Goal: Communication & Community: Answer question/provide support

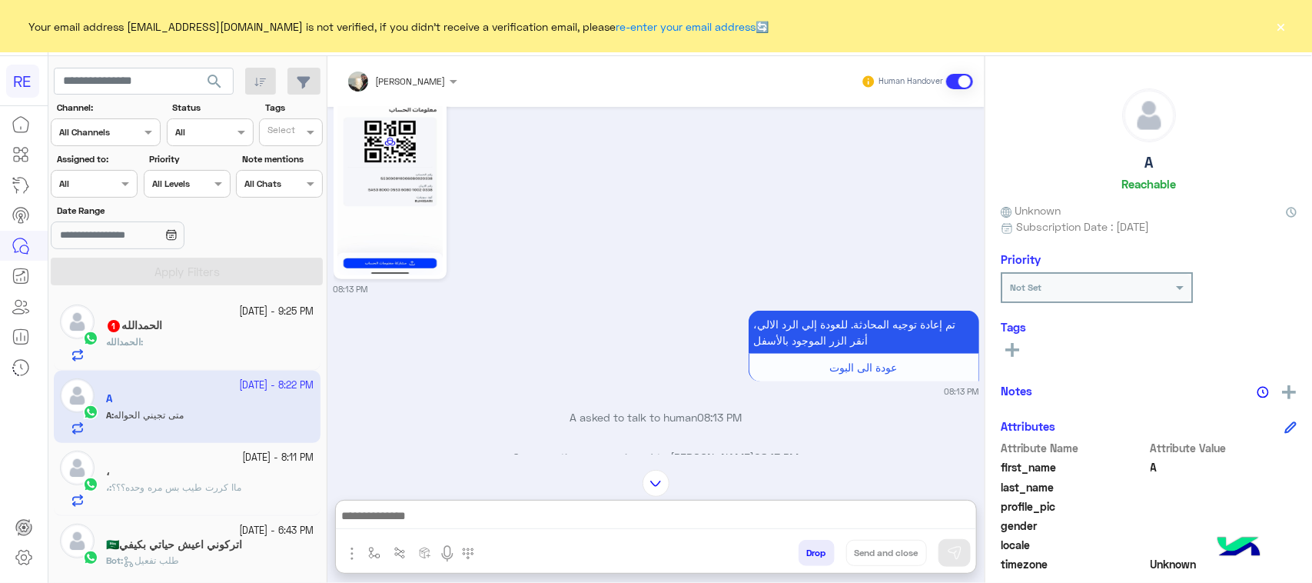
scroll to position [459, 0]
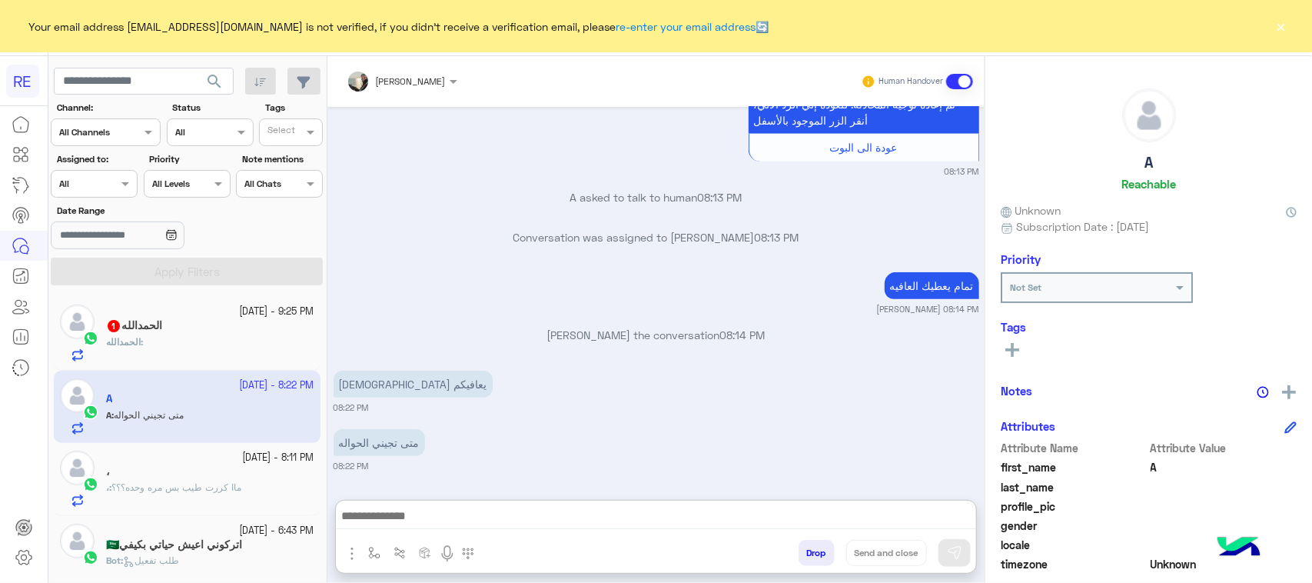
click at [601, 506] on textarea at bounding box center [656, 517] width 640 height 23
type textarea "******"
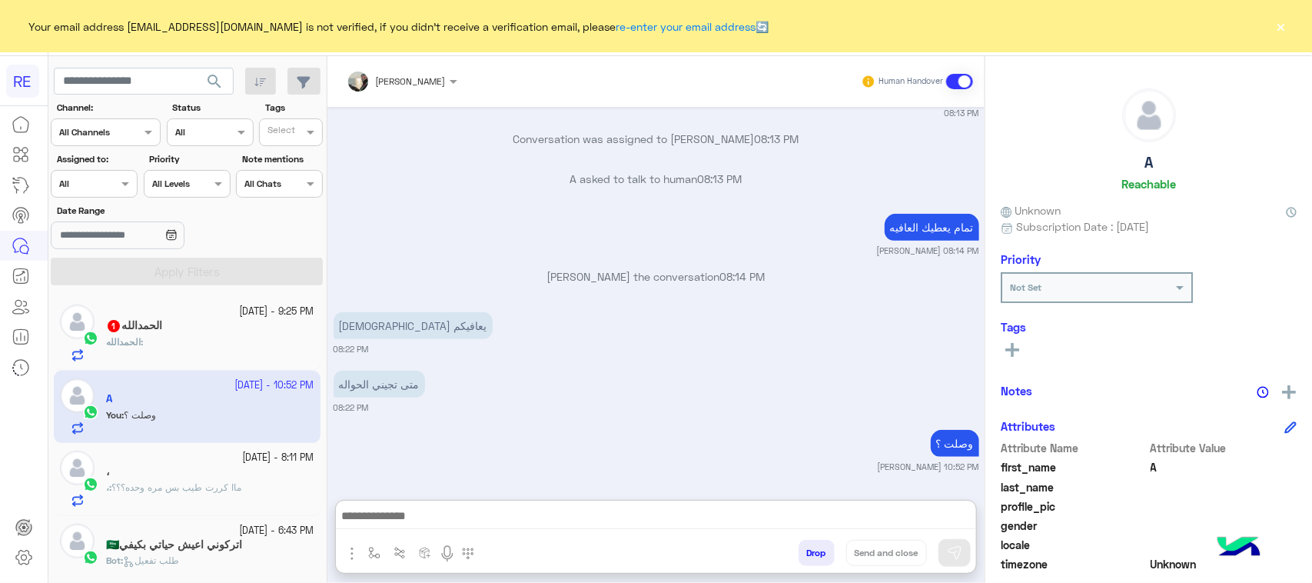
scroll to position [482, 0]
click at [235, 342] on div "ال[PERSON_NAME] :" at bounding box center [210, 348] width 208 height 27
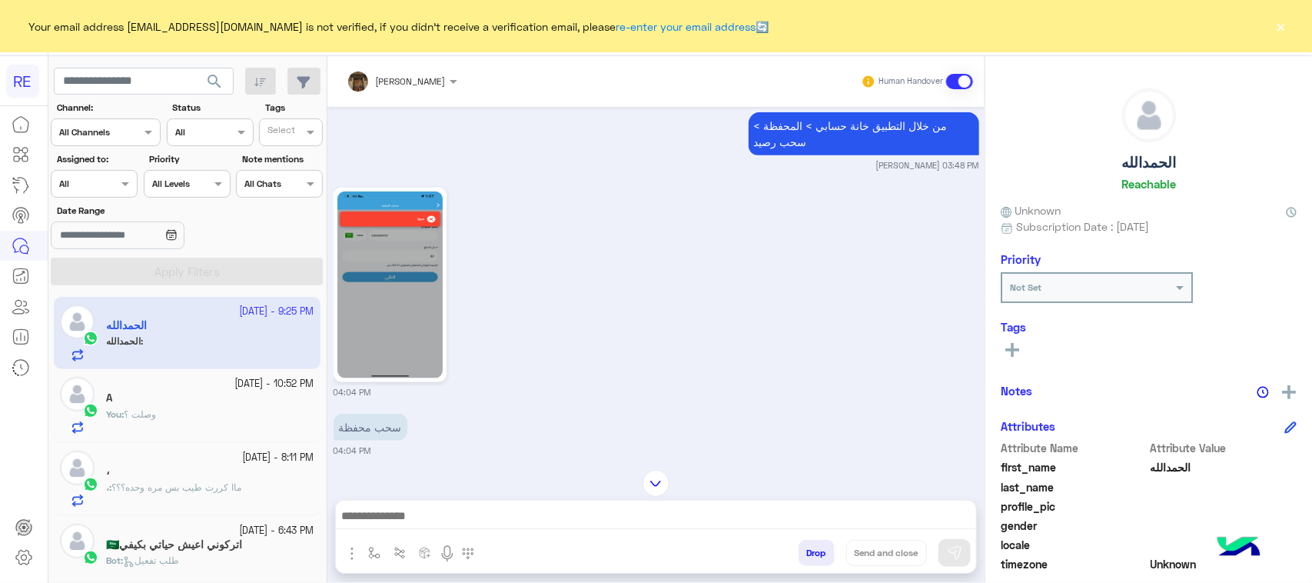
scroll to position [744, 0]
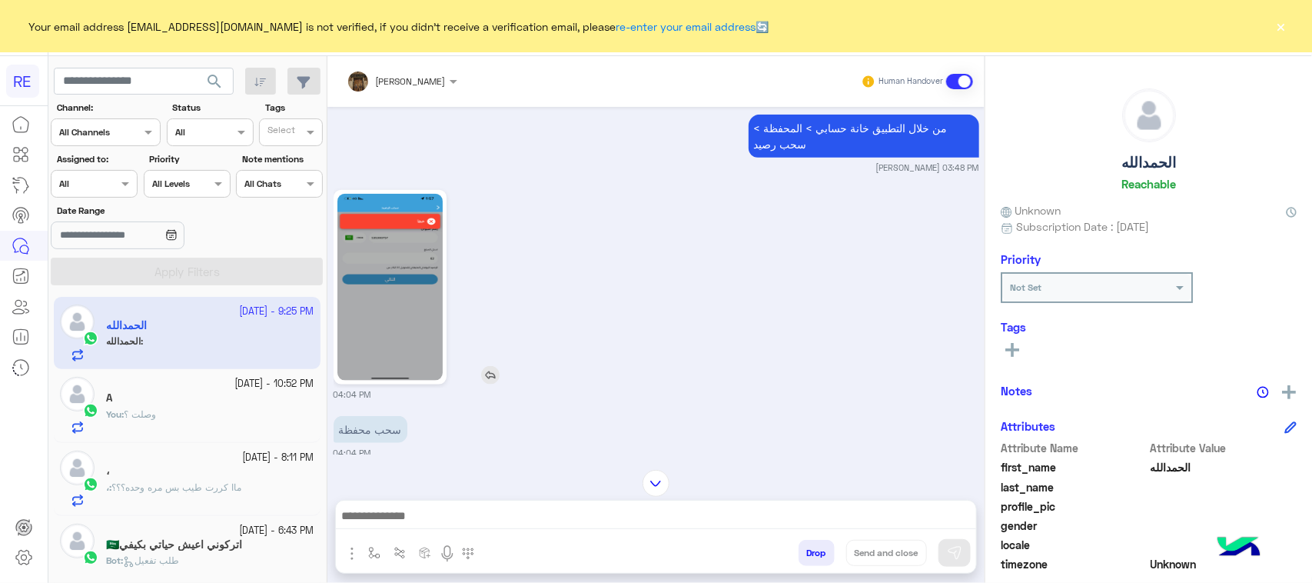
click at [406, 250] on img at bounding box center [389, 287] width 105 height 187
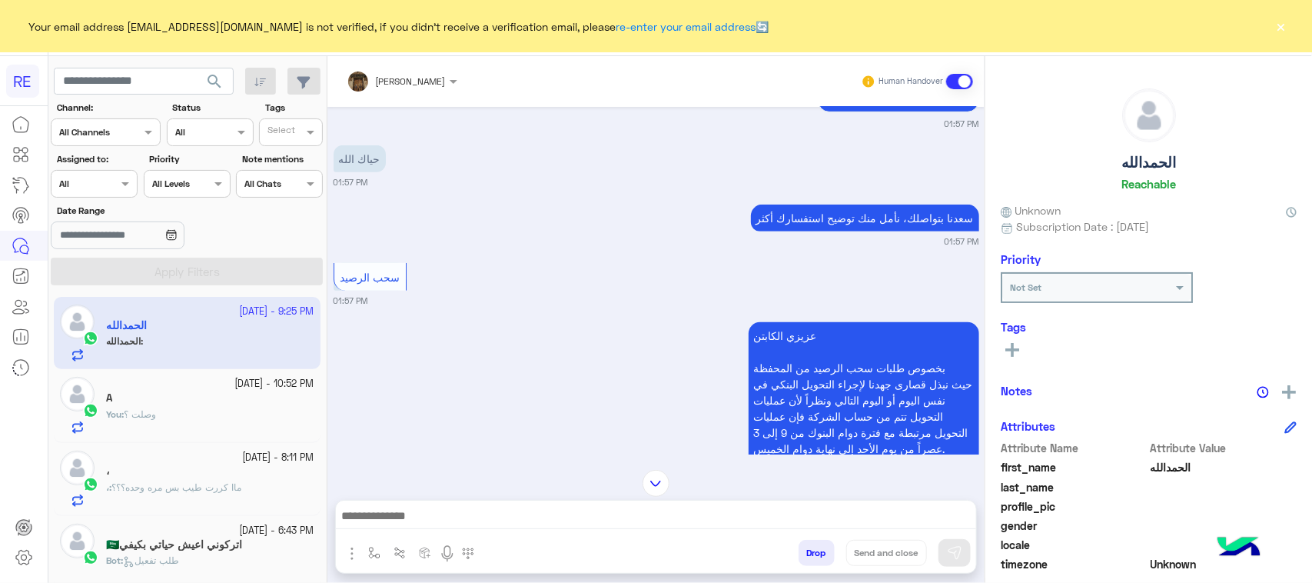
scroll to position [380, 0]
drag, startPoint x: 12, startPoint y: 412, endPoint x: 95, endPoint y: 409, distance: 83.1
click at [12, 412] on div at bounding box center [24, 346] width 48 height 475
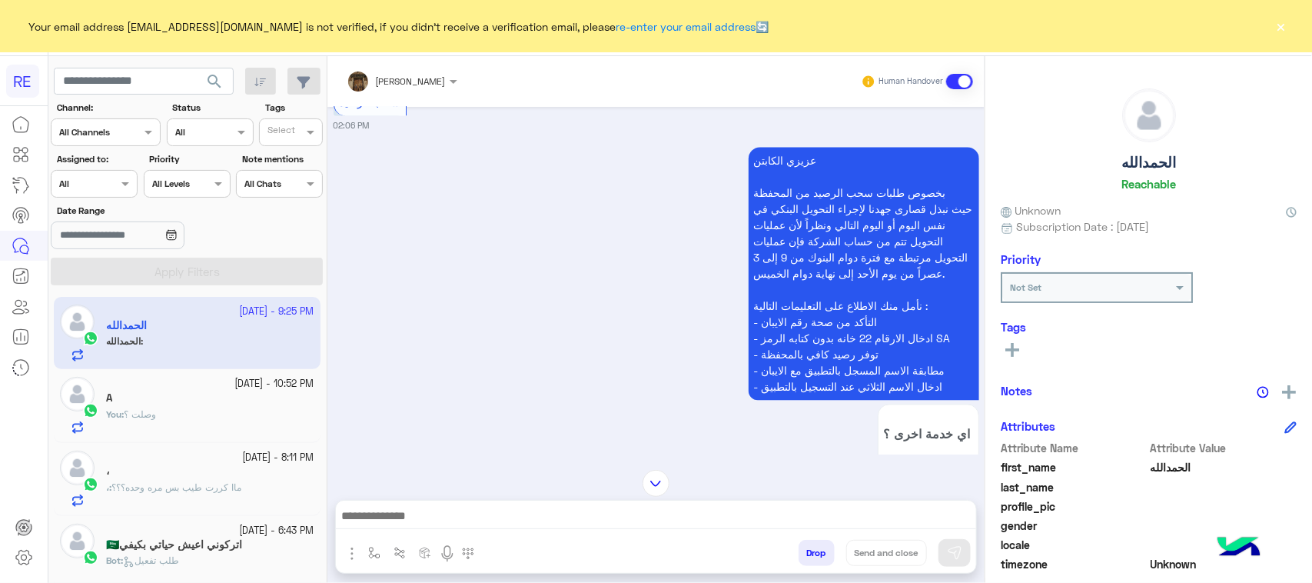
scroll to position [4674, 0]
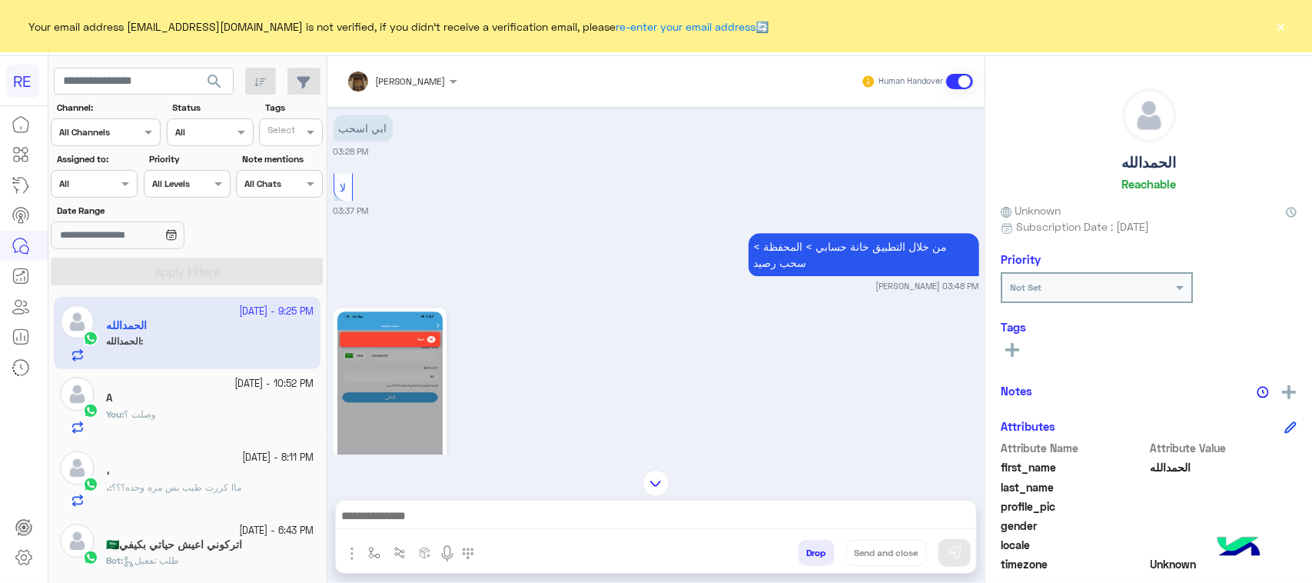
click at [416, 394] on img at bounding box center [389, 404] width 105 height 187
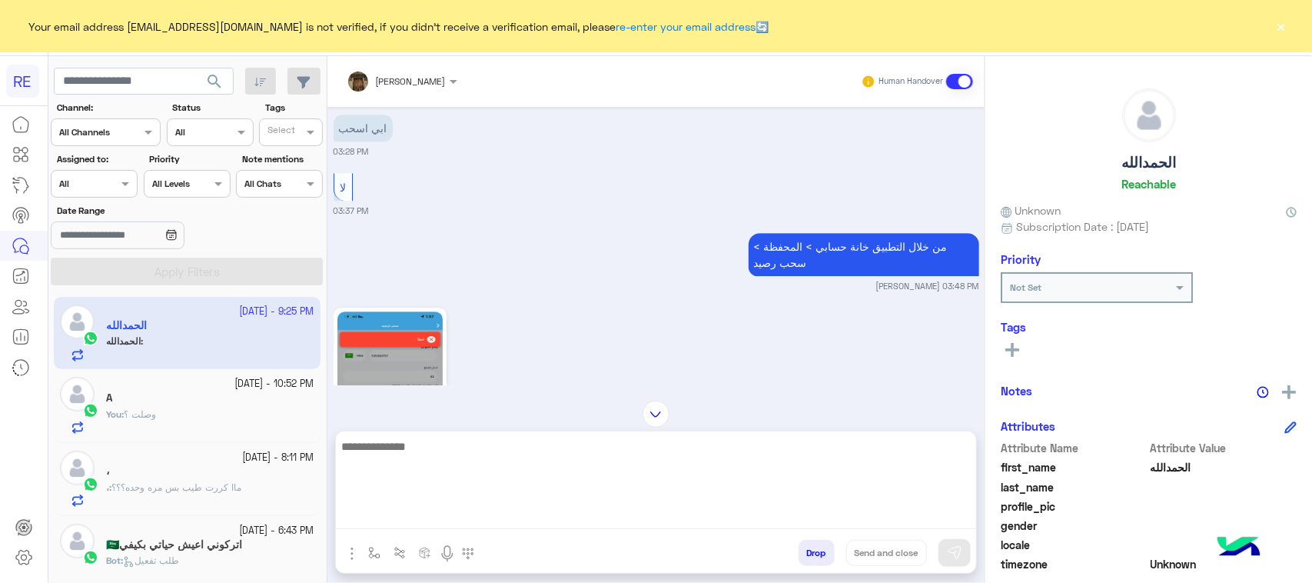
click at [509, 523] on textarea at bounding box center [656, 483] width 640 height 92
type textarea "**********"
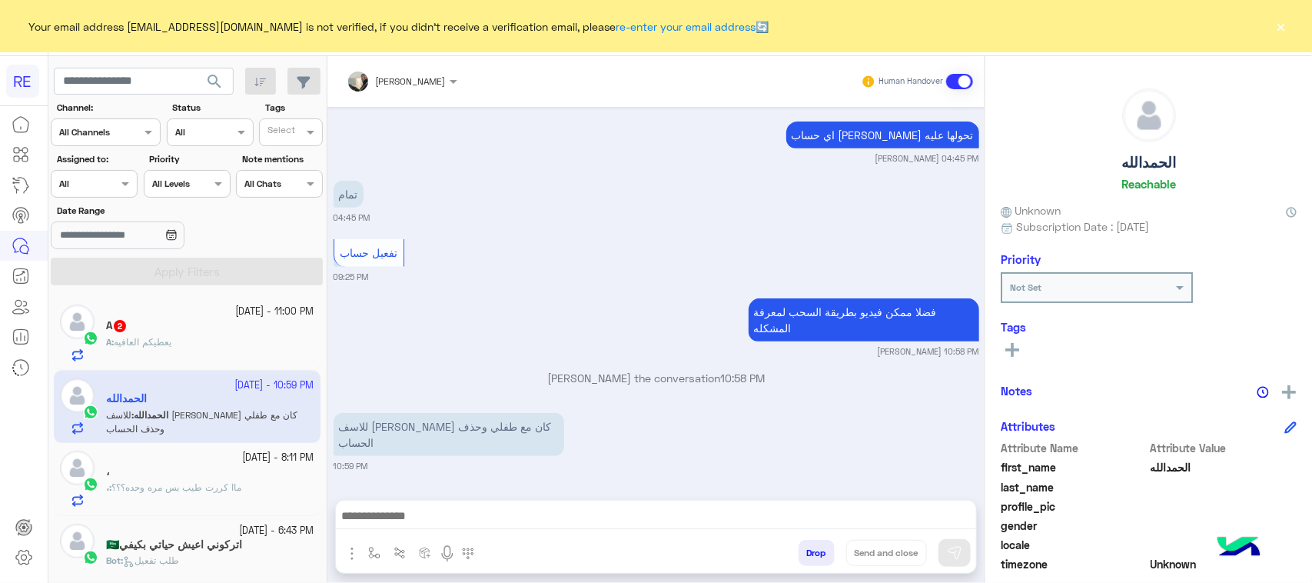
scroll to position [5594, 0]
click at [223, 351] on div "A : يعطيكم العافيه" at bounding box center [210, 348] width 208 height 27
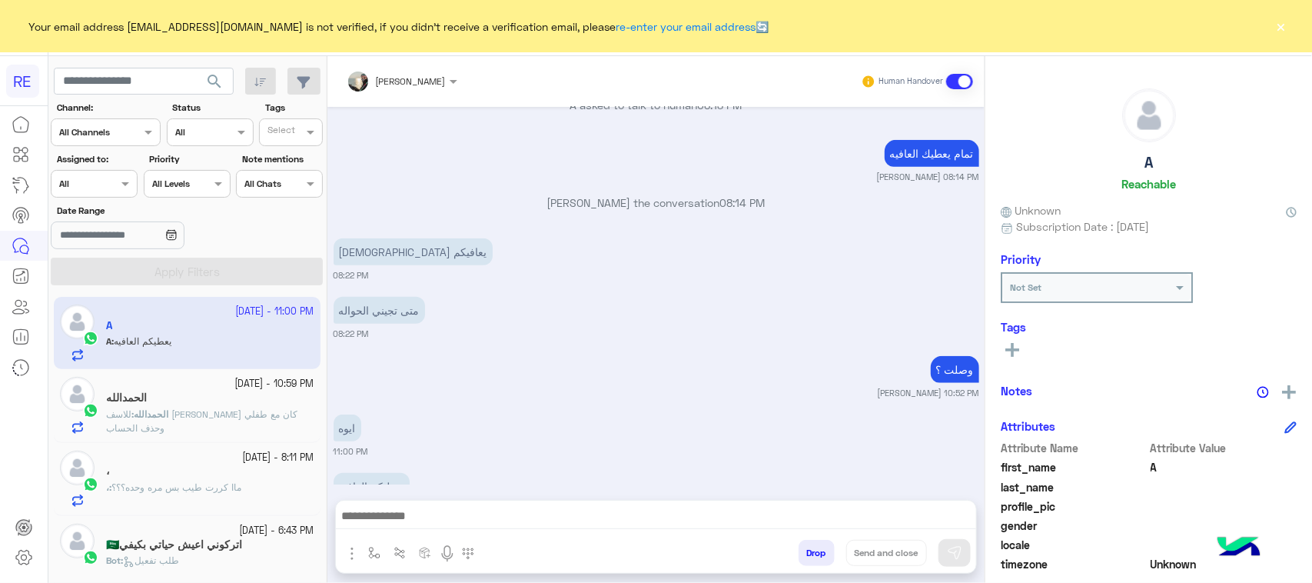
scroll to position [566, 0]
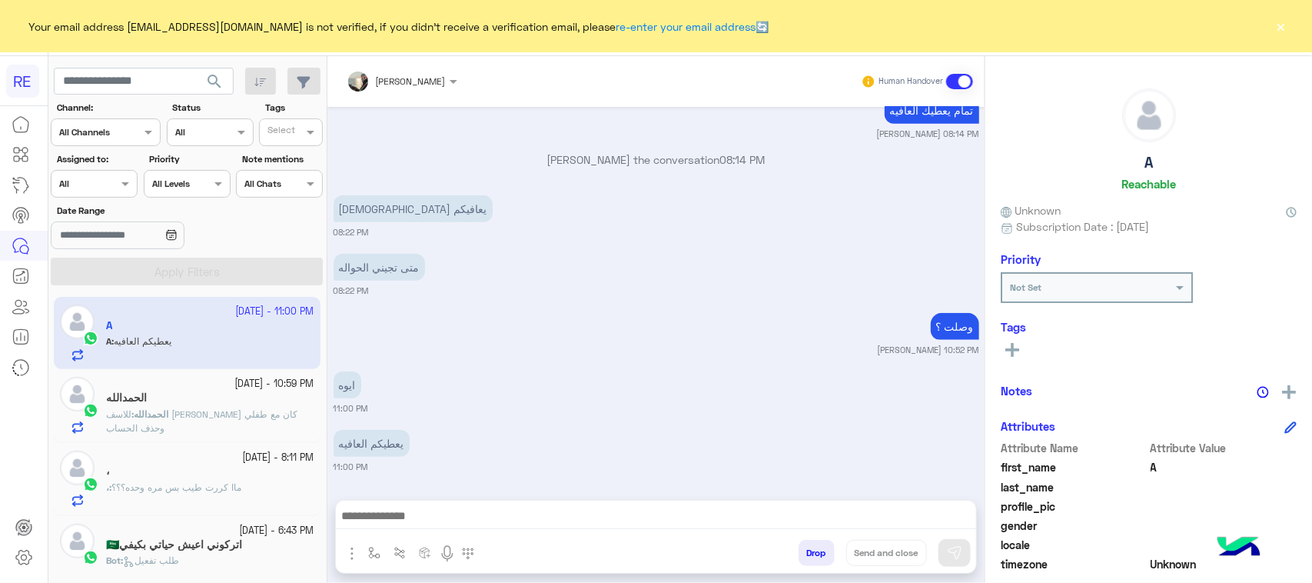
click at [168, 413] on span "الحمدالله" at bounding box center [151, 414] width 35 height 12
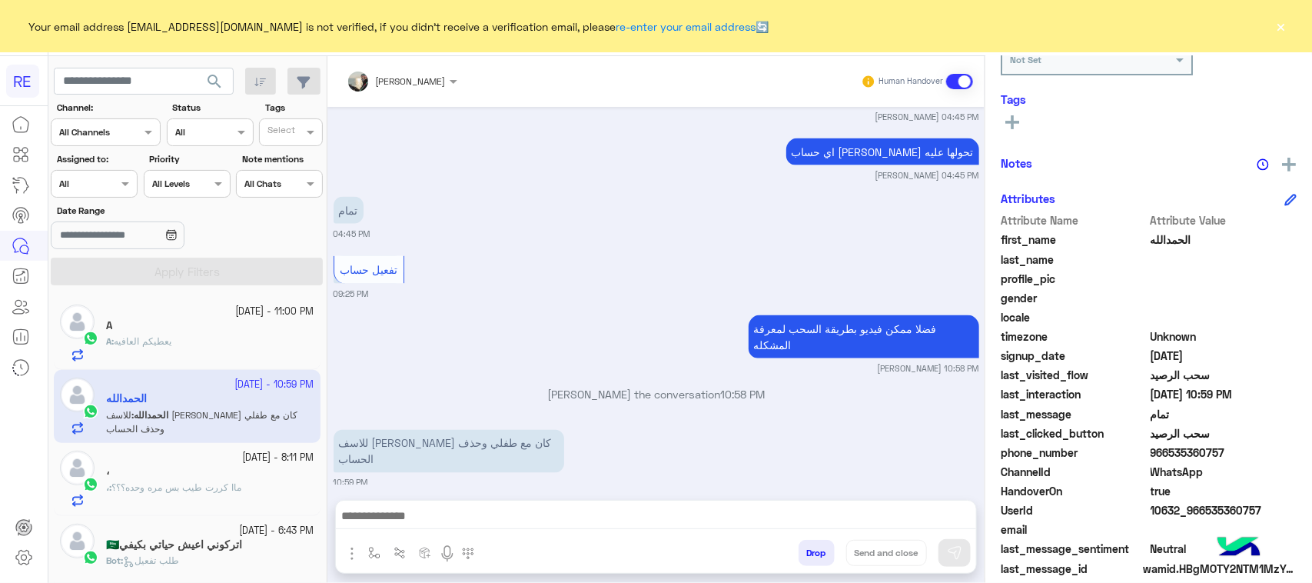
scroll to position [244, 0]
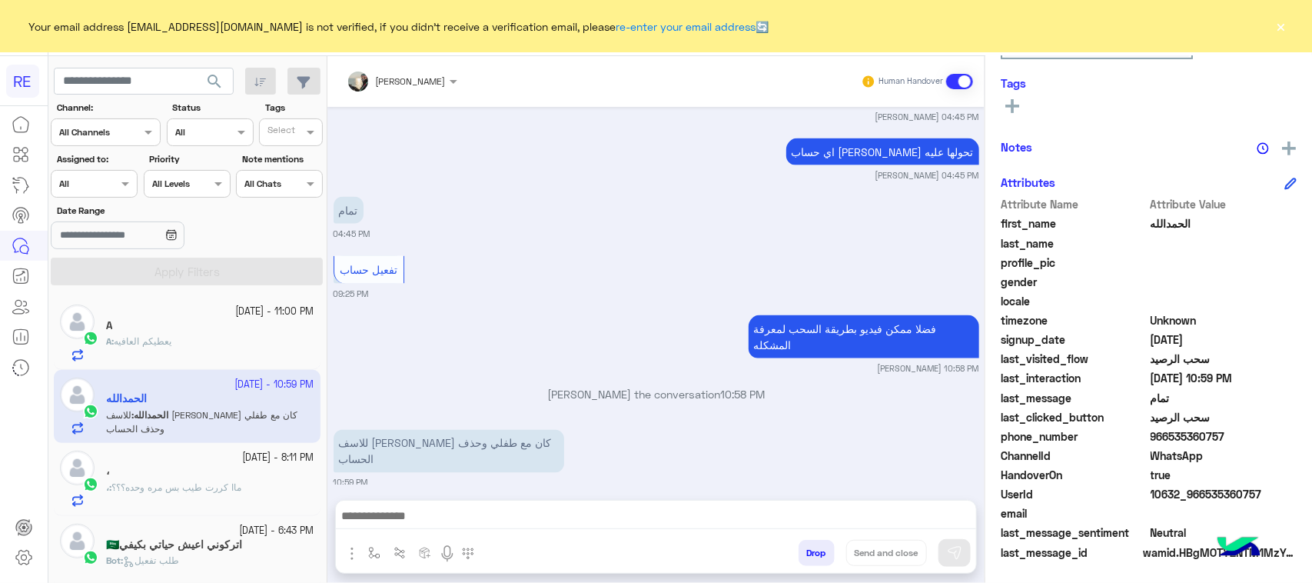
drag, startPoint x: 1236, startPoint y: 433, endPoint x: 1167, endPoint y: 433, distance: 69.2
click at [1167, 433] on span "966535360757" at bounding box center [1224, 436] width 147 height 16
copy span "535360757"
